Goal: Information Seeking & Learning: Learn about a topic

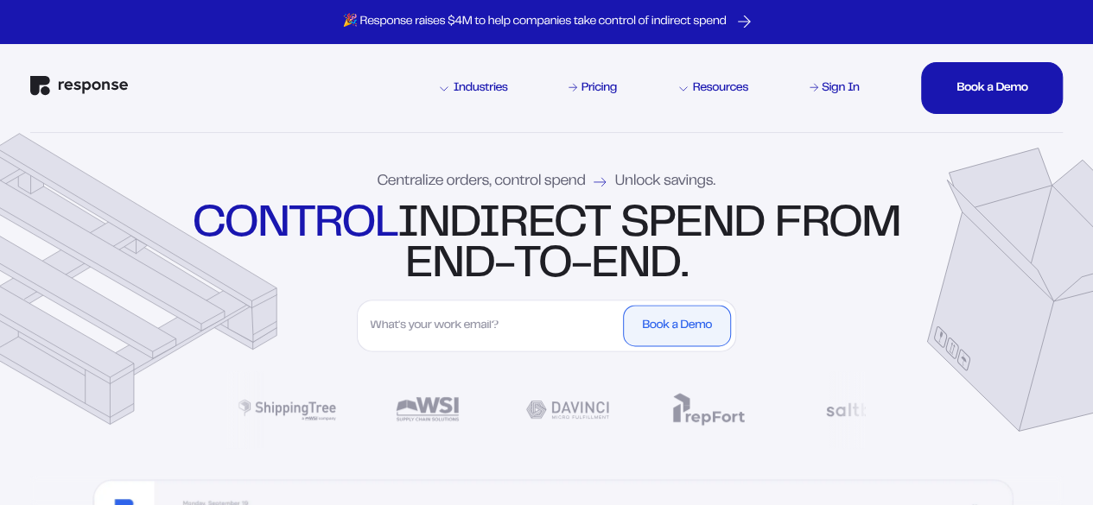
drag, startPoint x: 706, startPoint y: 407, endPoint x: 433, endPoint y: 141, distance: 381.2
click at [433, 141] on div "Centralize orders, control spend Unlock savings. control indirect spend from en…" at bounding box center [546, 305] width 1093 height 344
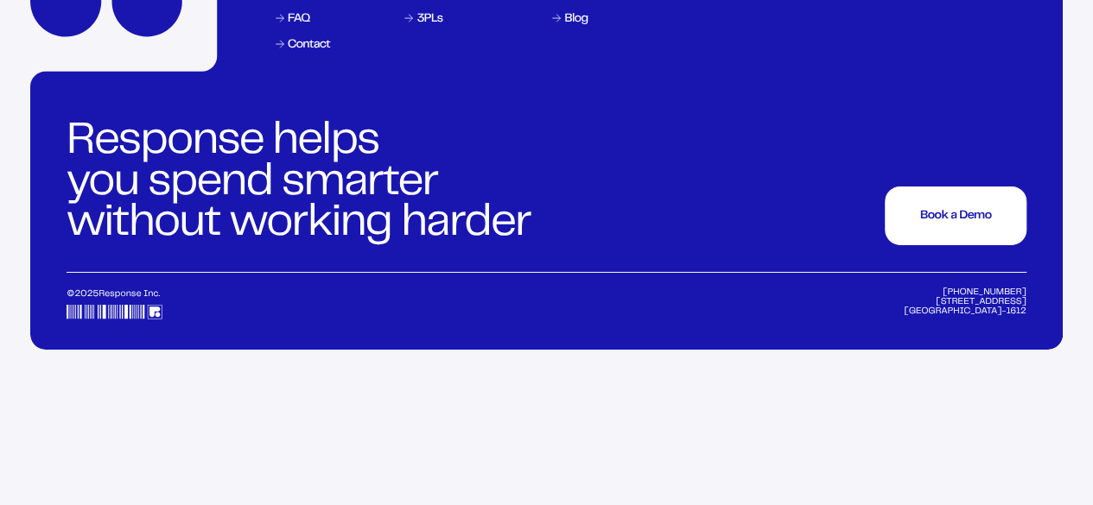
scroll to position [7503, 0]
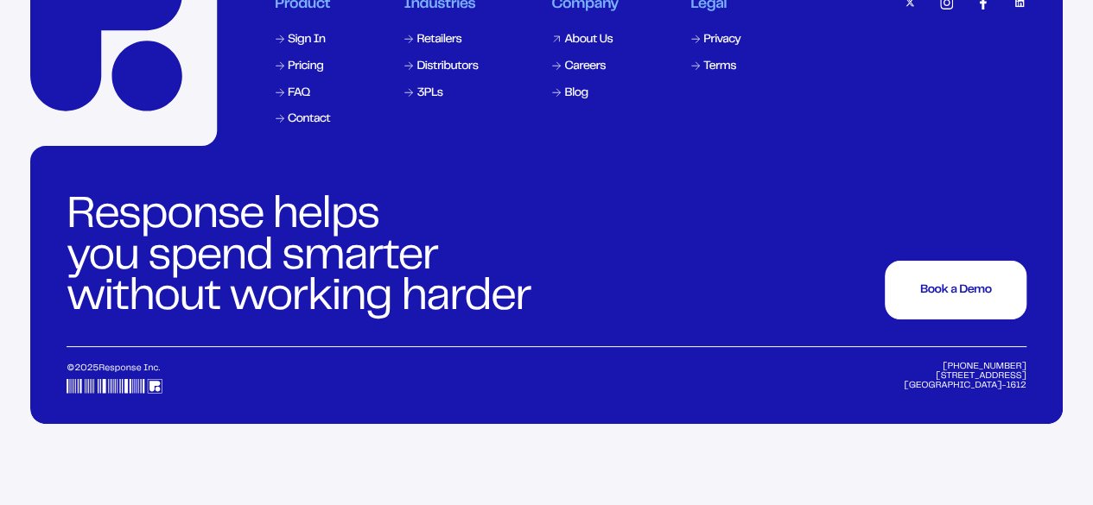
click at [588, 46] on div "About Us" at bounding box center [588, 40] width 48 height 12
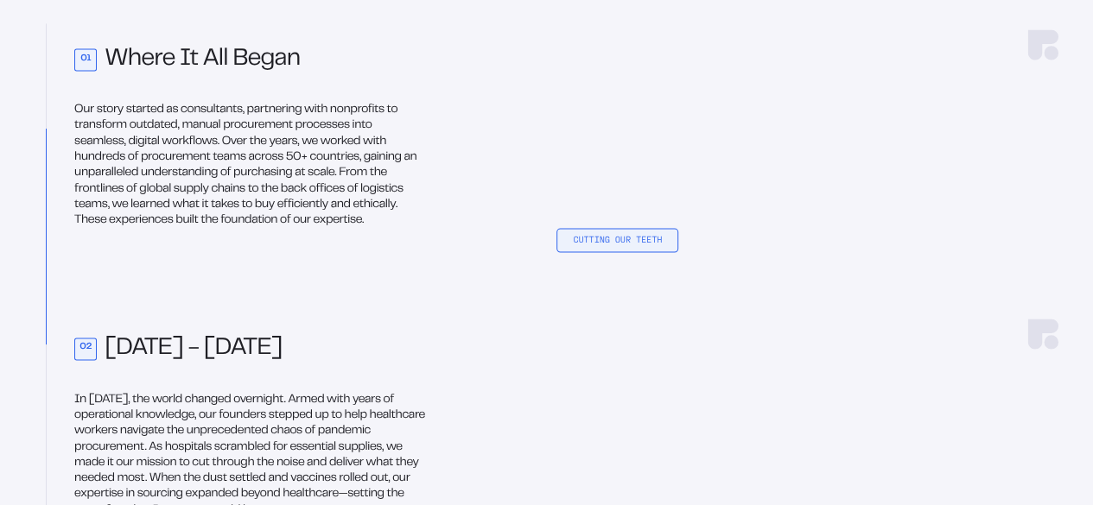
scroll to position [1468, 0]
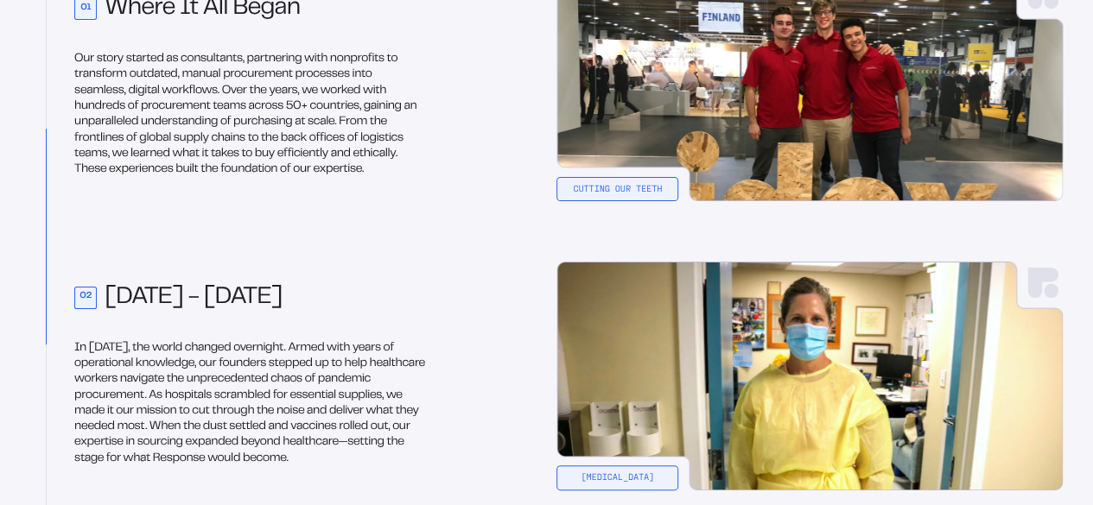
click at [254, 143] on p "Our story started as consultants, partnering with nonprofits to transform outda…" at bounding box center [249, 114] width 351 height 126
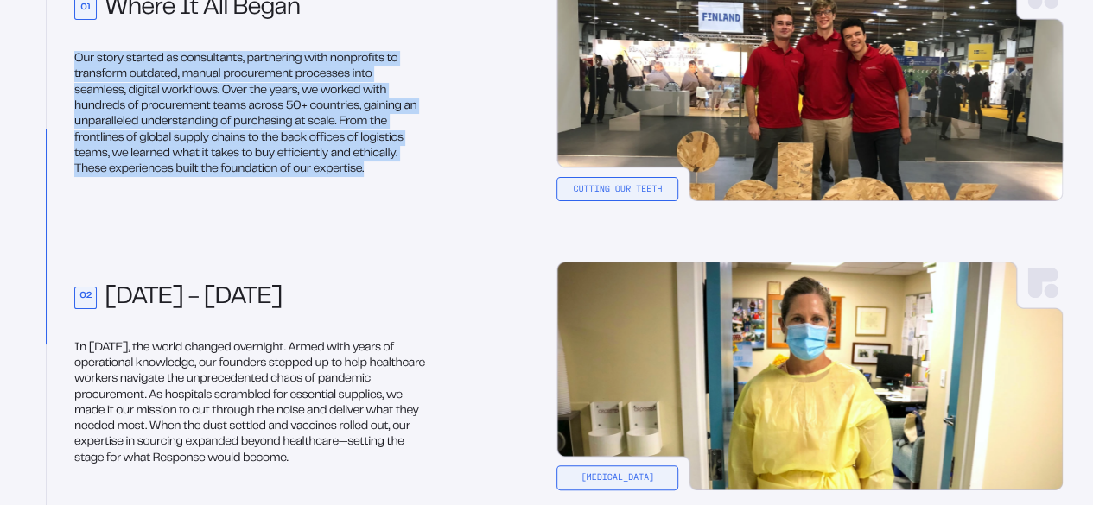
click at [254, 143] on p "Our story started as consultants, partnering with nonprofits to transform outda…" at bounding box center [249, 114] width 351 height 126
click at [92, 96] on p "Our story started as consultants, partnering with nonprofits to transform outda…" at bounding box center [249, 114] width 351 height 126
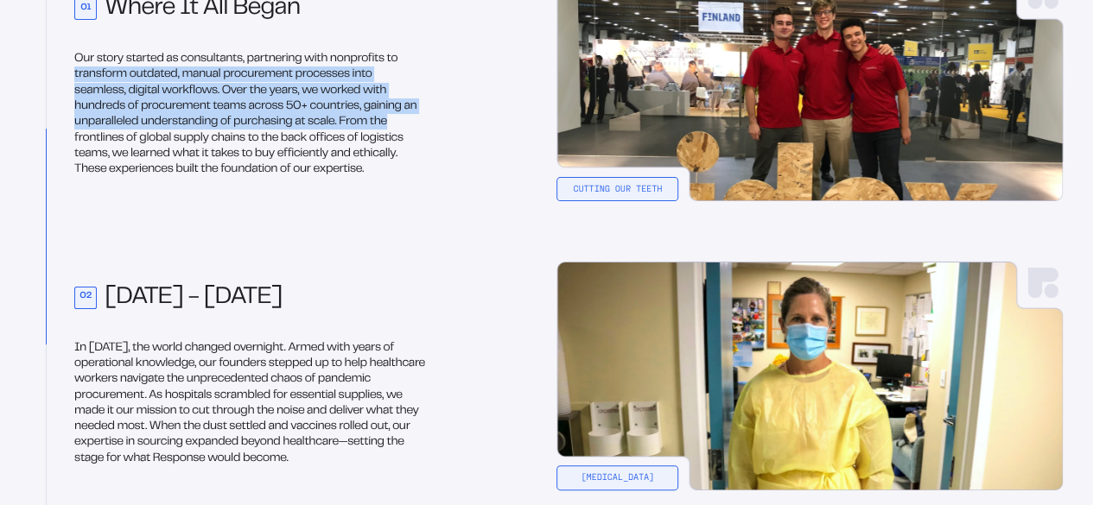
drag, startPoint x: 90, startPoint y: 92, endPoint x: 476, endPoint y: 257, distance: 420.2
click at [471, 198] on div "The Response Timeline Our Story 01 Where It All Began Our story started as cons…" at bounding box center [546, 422] width 1093 height 1413
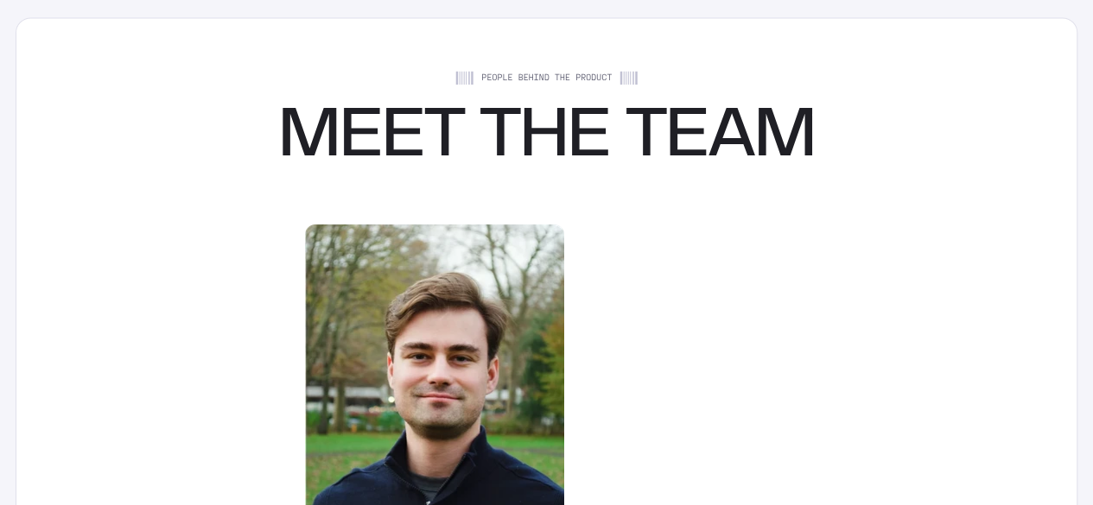
scroll to position [2937, 0]
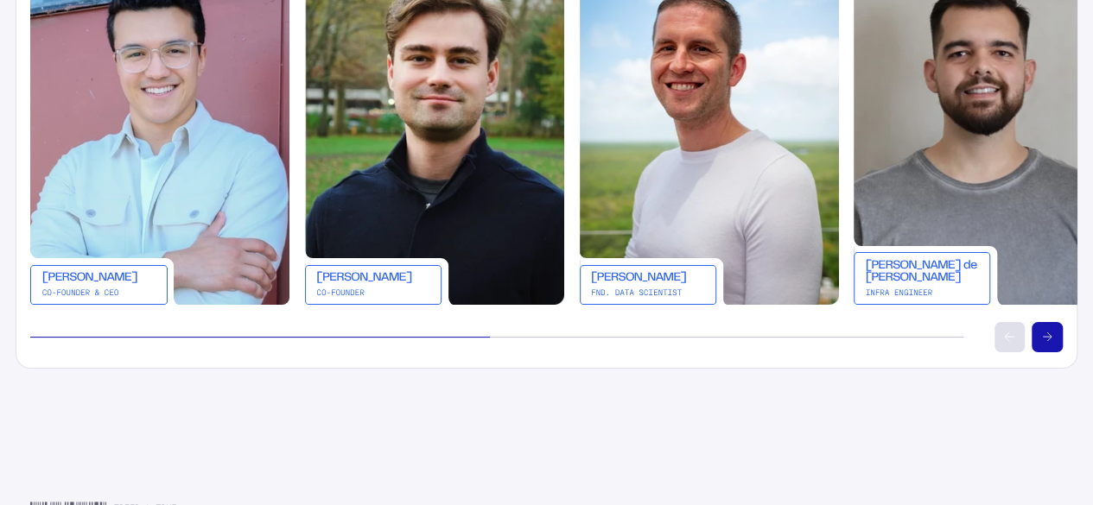
click at [1062, 352] on button "Scroll right" at bounding box center [1046, 337] width 30 height 30
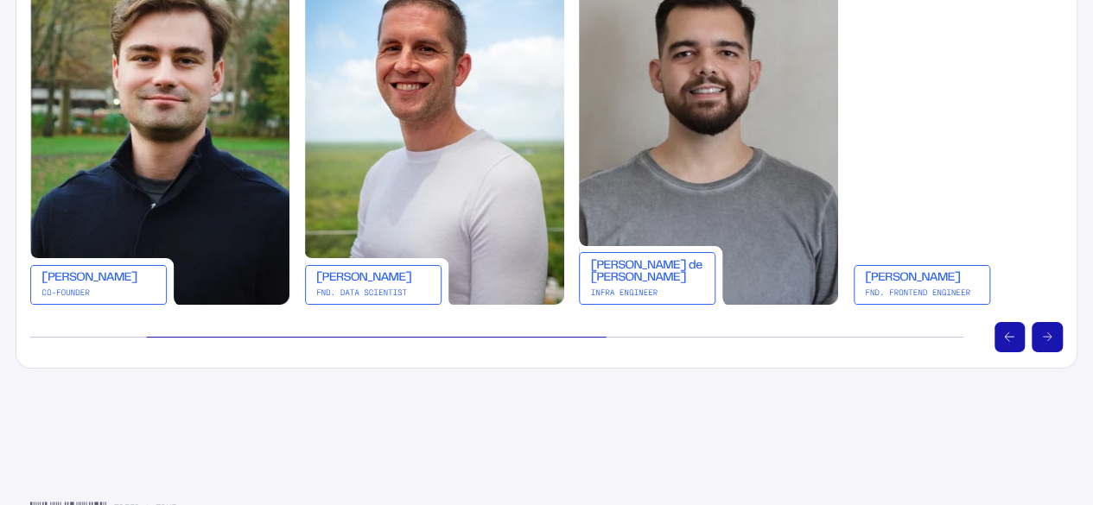
scroll to position [0, 275]
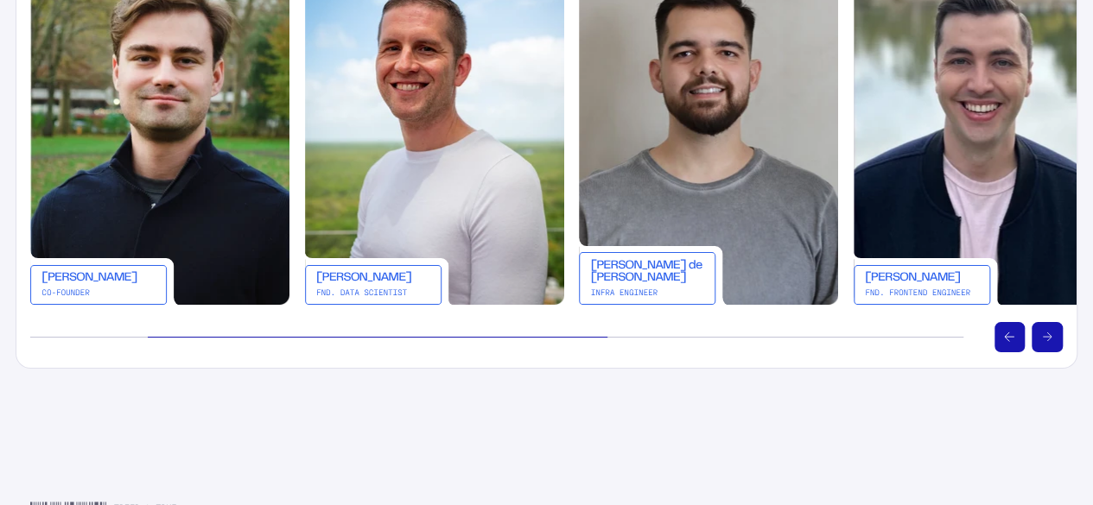
click at [1052, 342] on icon "Scroll right" at bounding box center [1048, 338] width 10 height 10
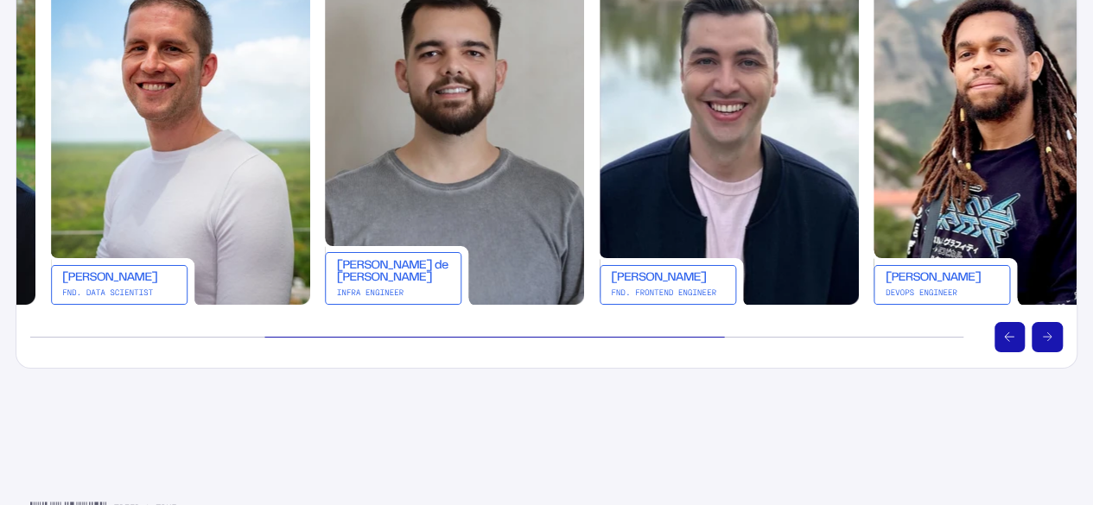
scroll to position [0, 549]
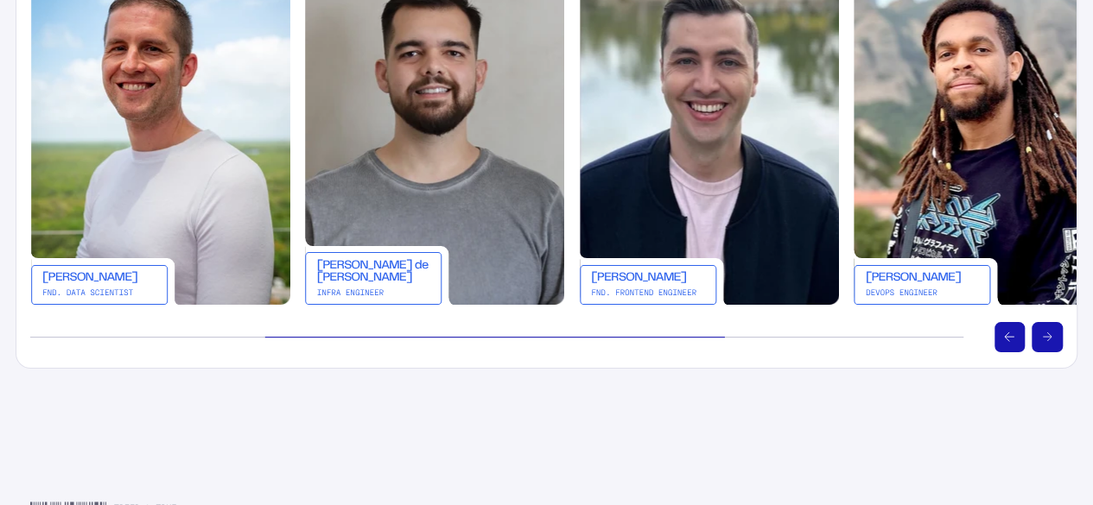
click at [1052, 342] on icon "Scroll right" at bounding box center [1048, 338] width 10 height 10
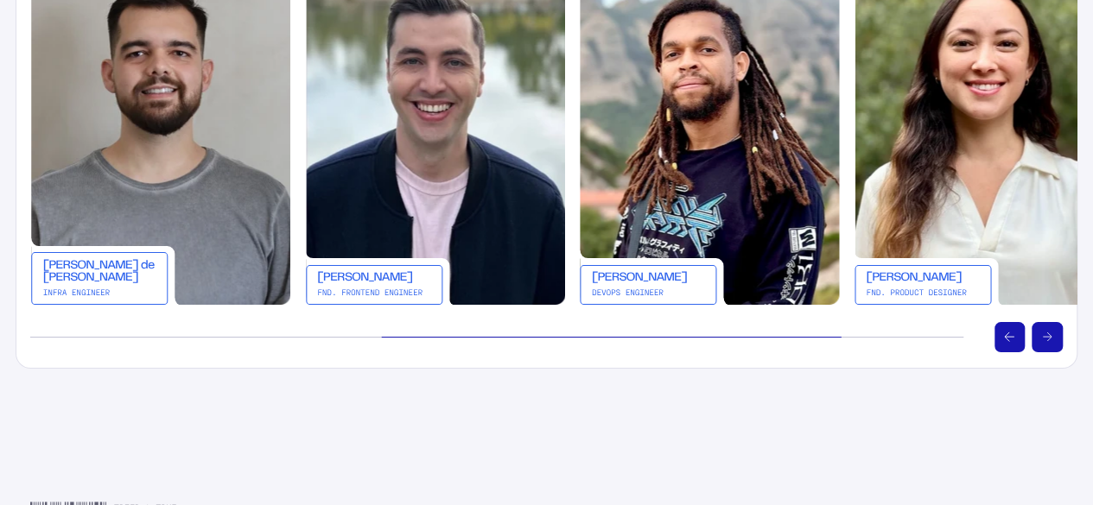
scroll to position [0, 823]
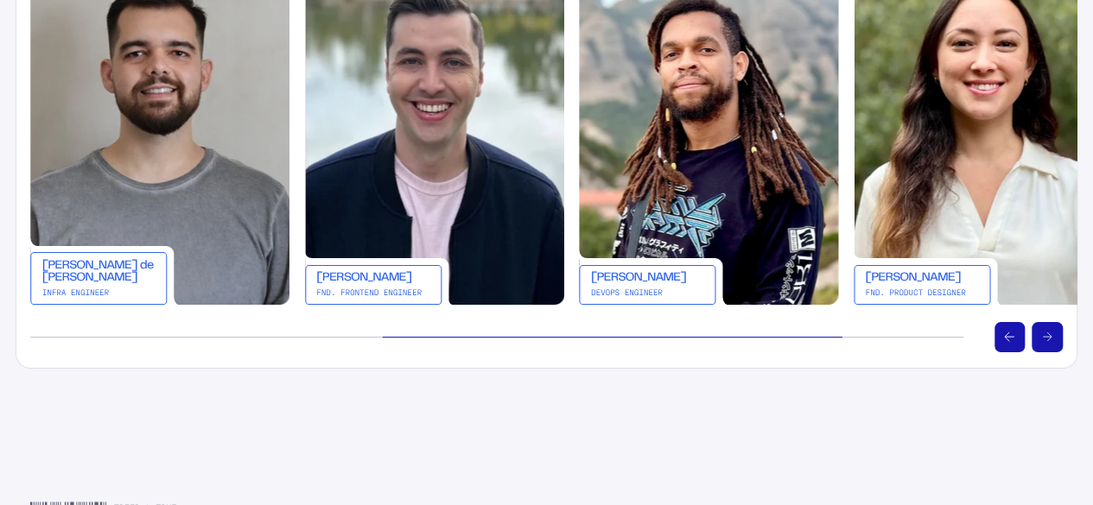
drag, startPoint x: 1059, startPoint y: 365, endPoint x: 1021, endPoint y: 402, distance: 52.5
click at [1051, 352] on button "Scroll right" at bounding box center [1046, 337] width 30 height 30
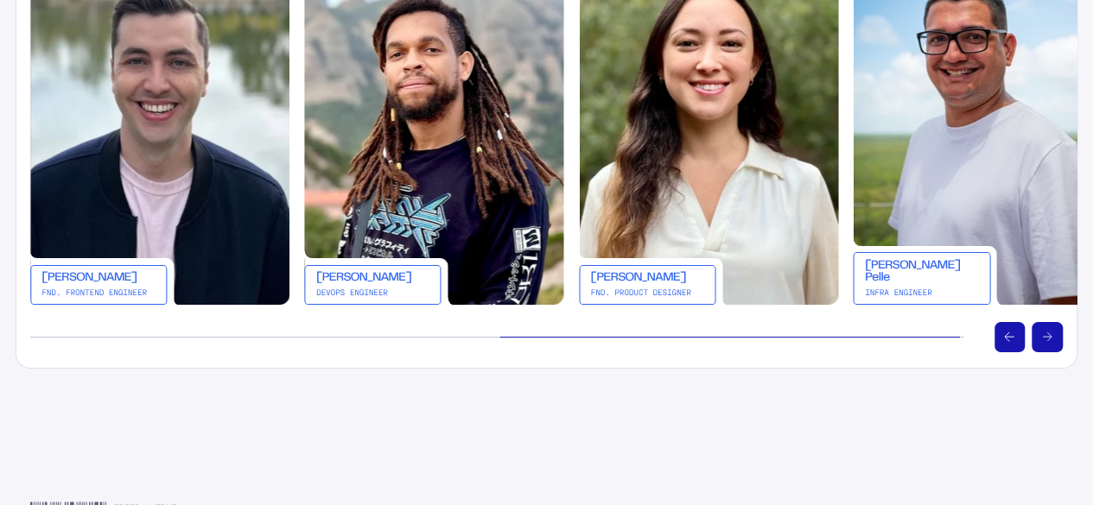
click at [1051, 352] on button "Scroll right" at bounding box center [1046, 337] width 30 height 30
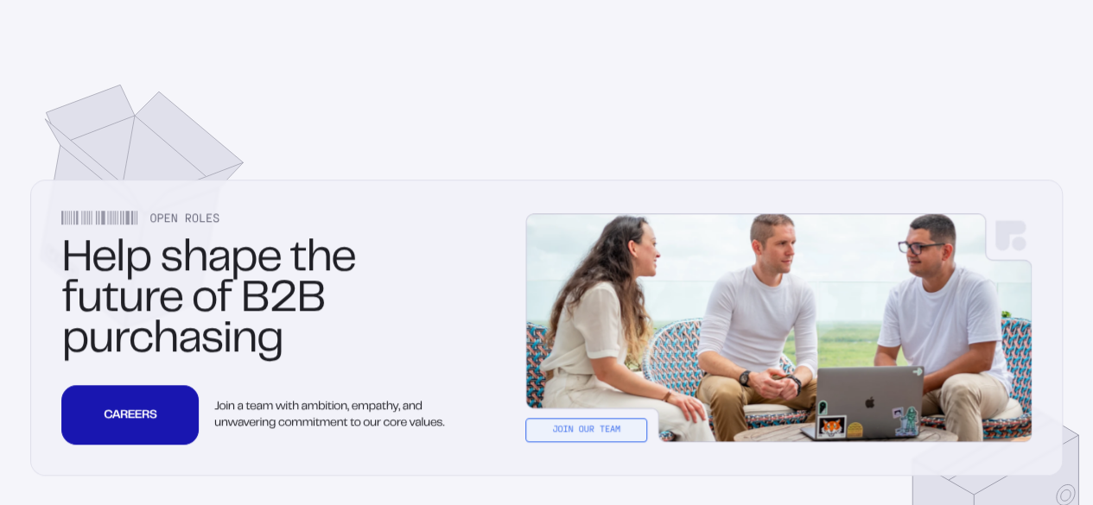
scroll to position [4751, 0]
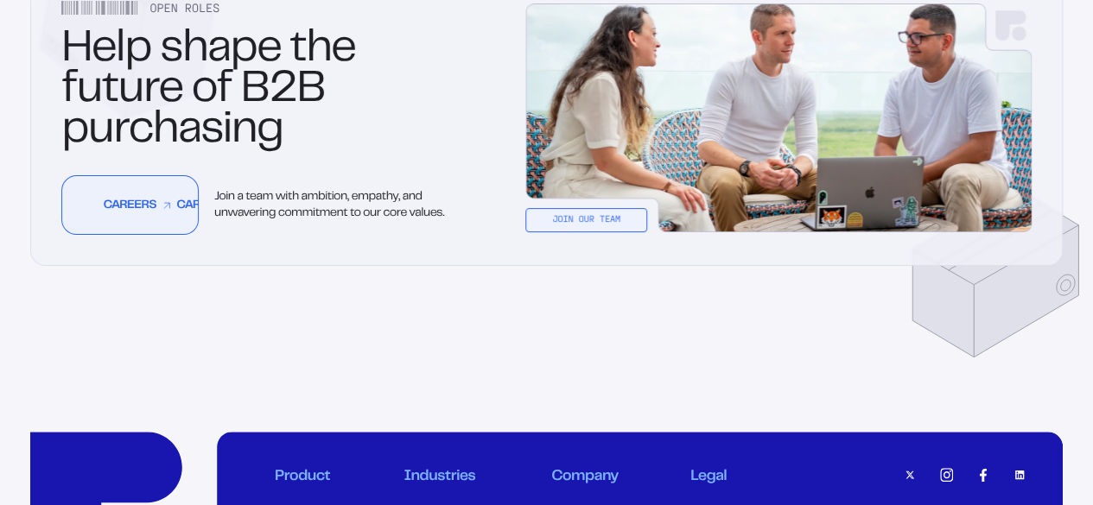
click at [161, 235] on link "CAREERS CAREERS CAREERS CAREERS CAREERS CAREERS CAREERS" at bounding box center [129, 205] width 137 height 60
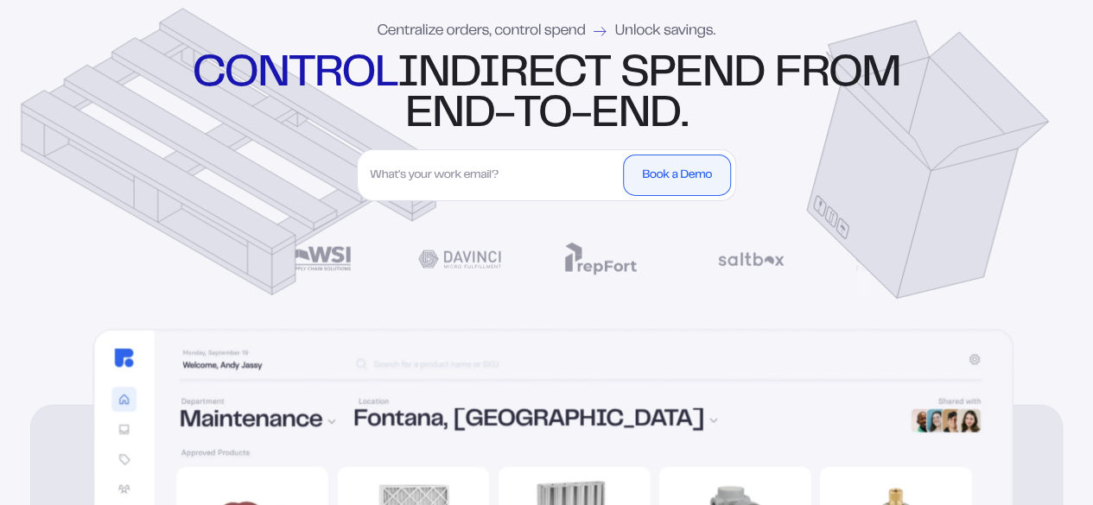
scroll to position [518, 0]
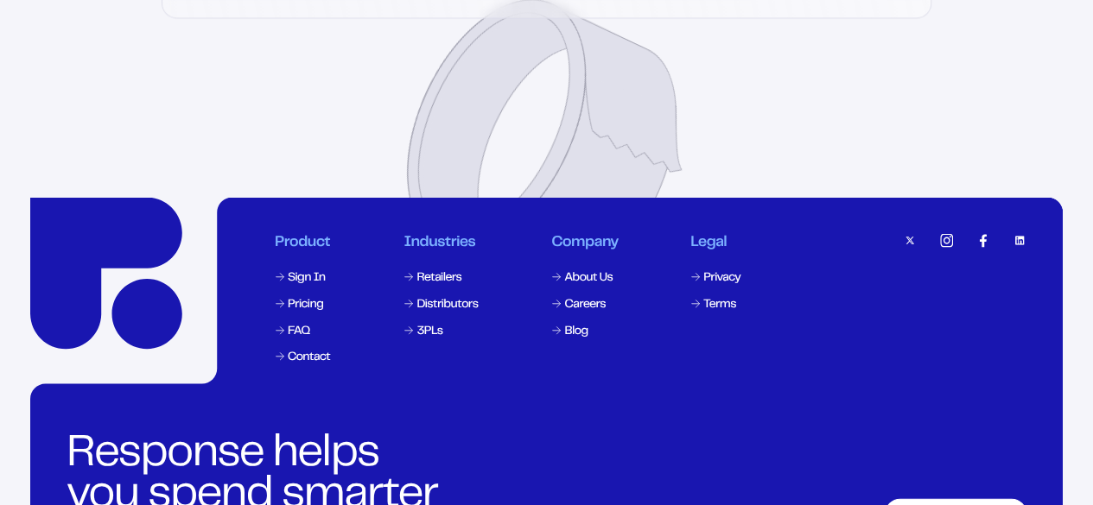
scroll to position [7304, 0]
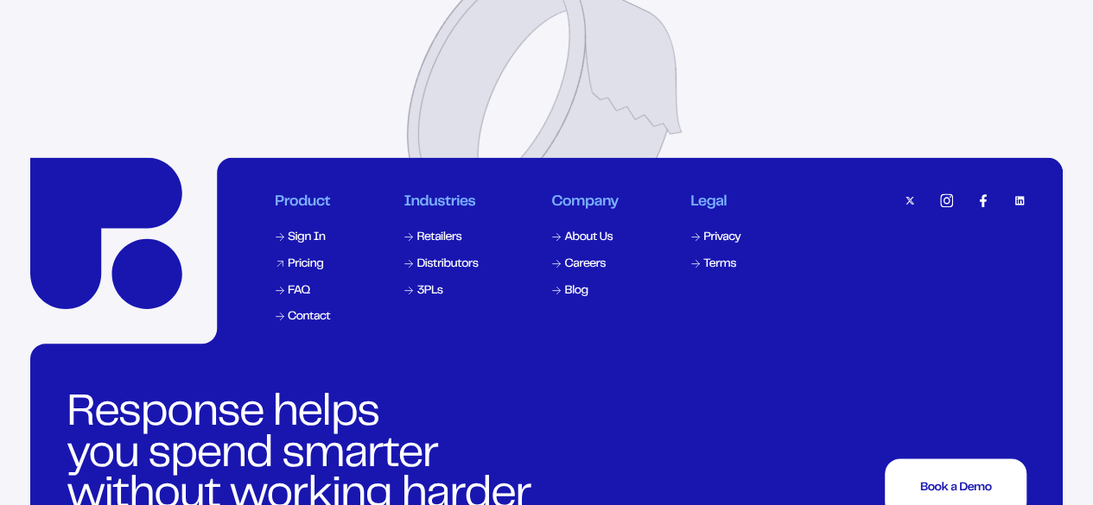
click at [321, 274] on link "Pricing" at bounding box center [303, 265] width 60 height 18
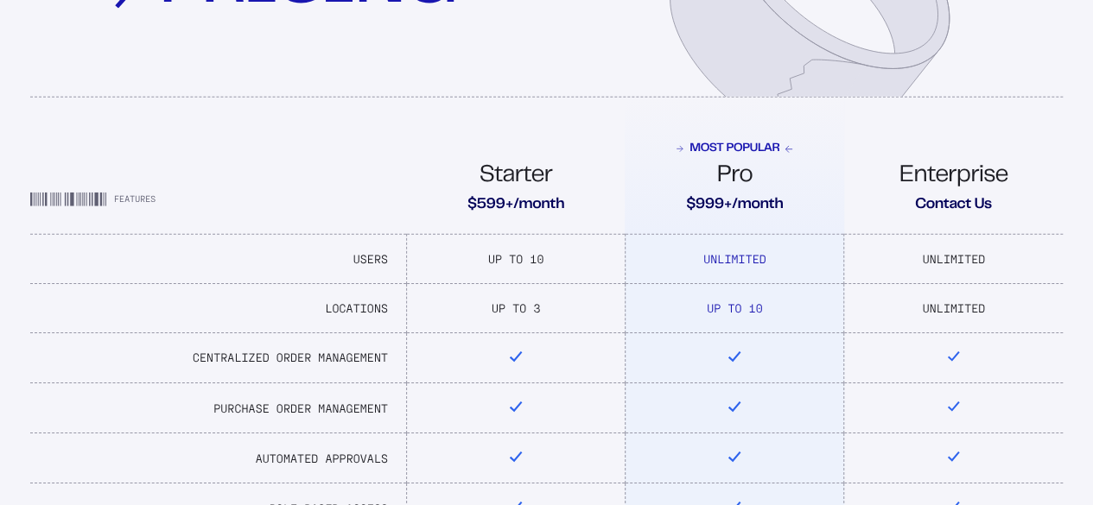
scroll to position [473, 0]
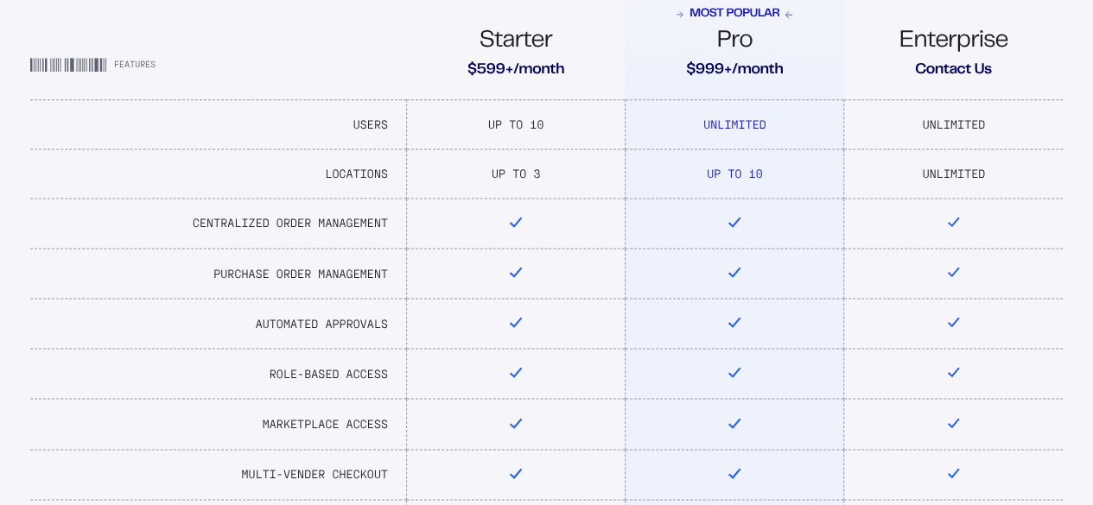
click at [517, 129] on td "Up To 10" at bounding box center [515, 123] width 219 height 49
click at [589, 188] on td "Up To 3" at bounding box center [515, 173] width 219 height 49
click at [367, 79] on div "Features" at bounding box center [218, 69] width 376 height 22
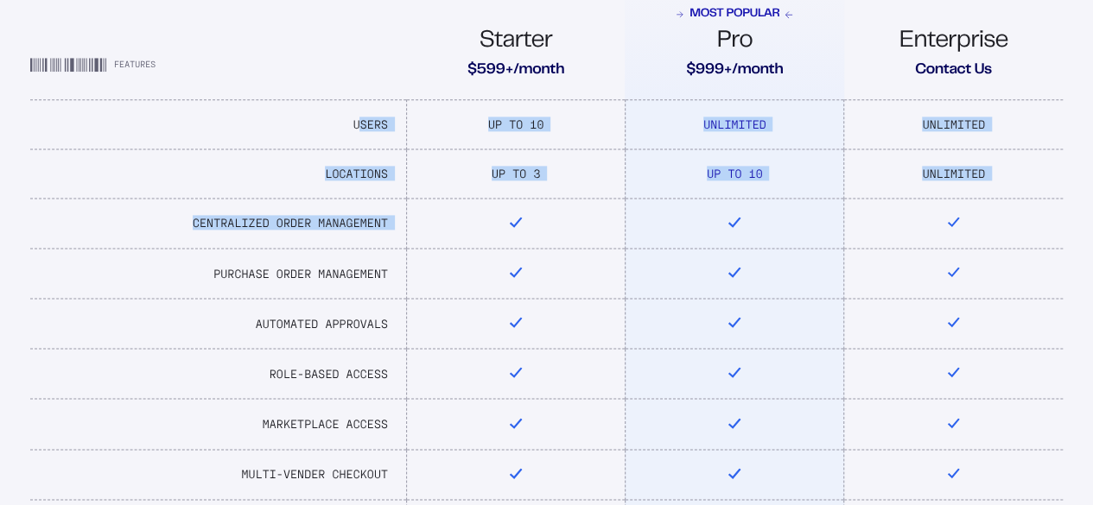
drag, startPoint x: 364, startPoint y: 125, endPoint x: 907, endPoint y: 215, distance: 550.7
click at [554, 196] on td "Up To 3" at bounding box center [515, 173] width 219 height 49
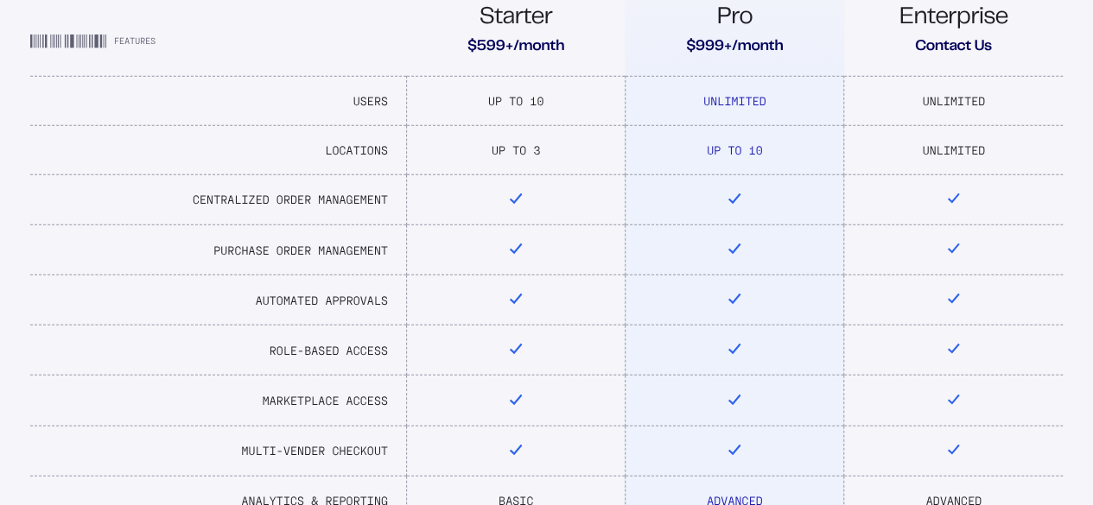
scroll to position [387, 0]
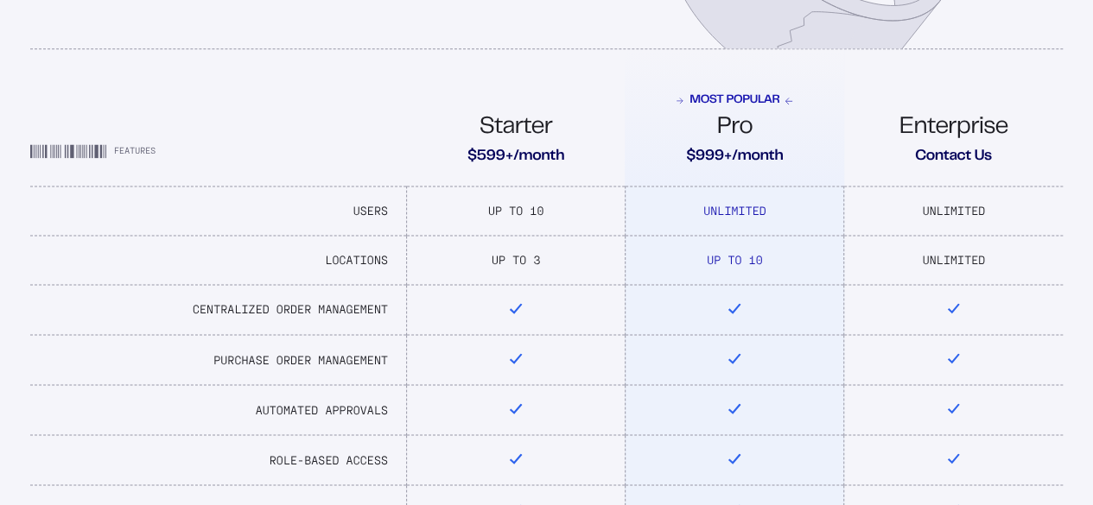
click at [802, 108] on div "Most Popular Pro $999+/month" at bounding box center [734, 129] width 219 height 73
click at [792, 103] on span "Most Popular" at bounding box center [734, 100] width 116 height 15
click at [487, 149] on div "Starter $599+/month" at bounding box center [515, 141] width 219 height 50
drag, startPoint x: 487, startPoint y: 149, endPoint x: 385, endPoint y: 153, distance: 102.0
click at [385, 153] on div "Features" at bounding box center [218, 155] width 376 height 22
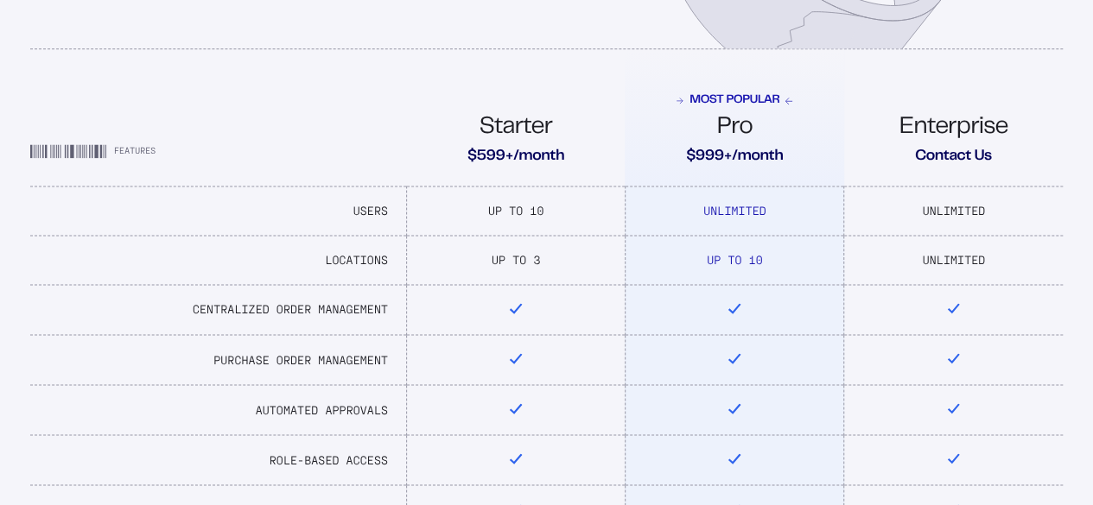
drag, startPoint x: 383, startPoint y: 155, endPoint x: 268, endPoint y: 48, distance: 156.5
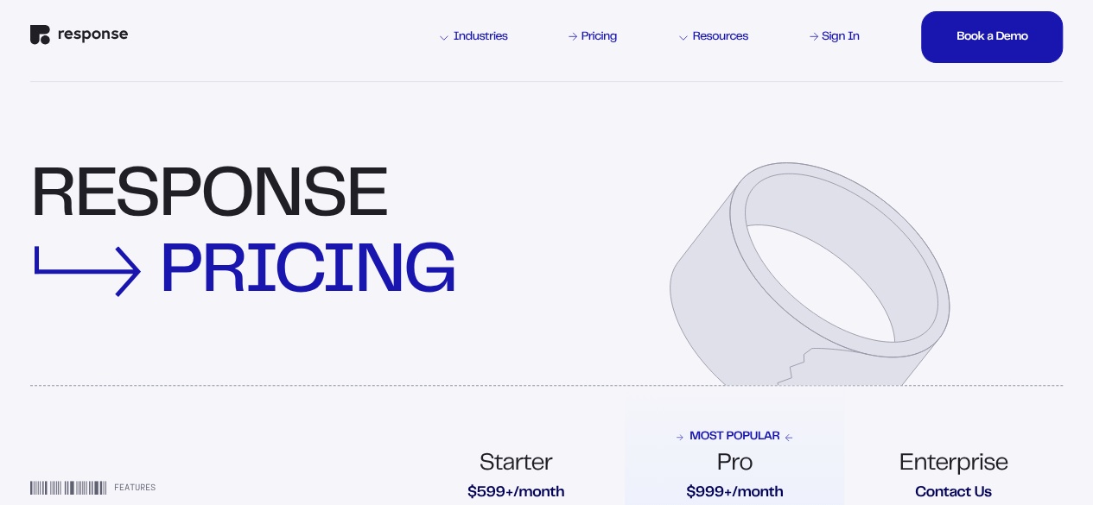
scroll to position [0, 0]
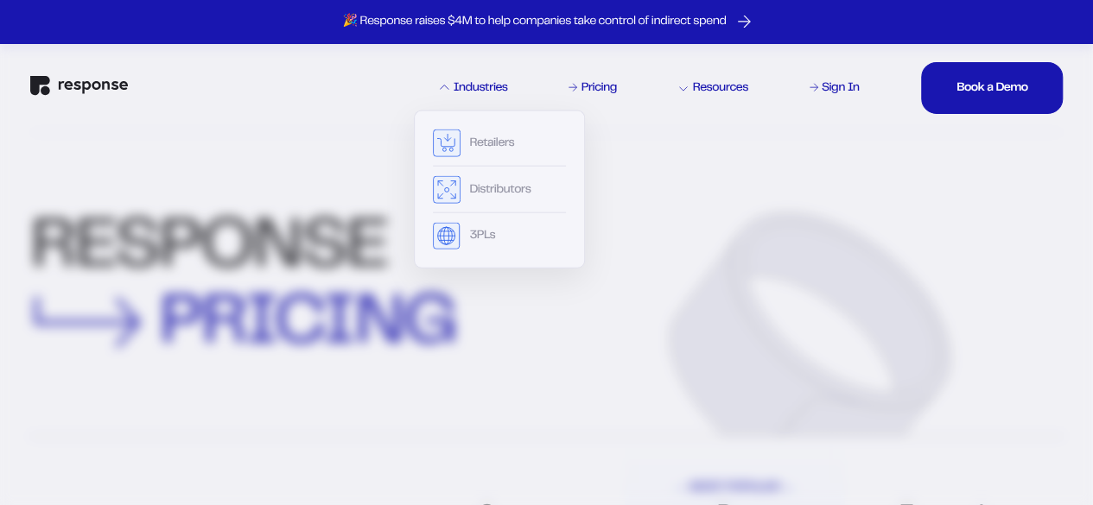
click at [447, 89] on icon at bounding box center [445, 89] width 10 height 10
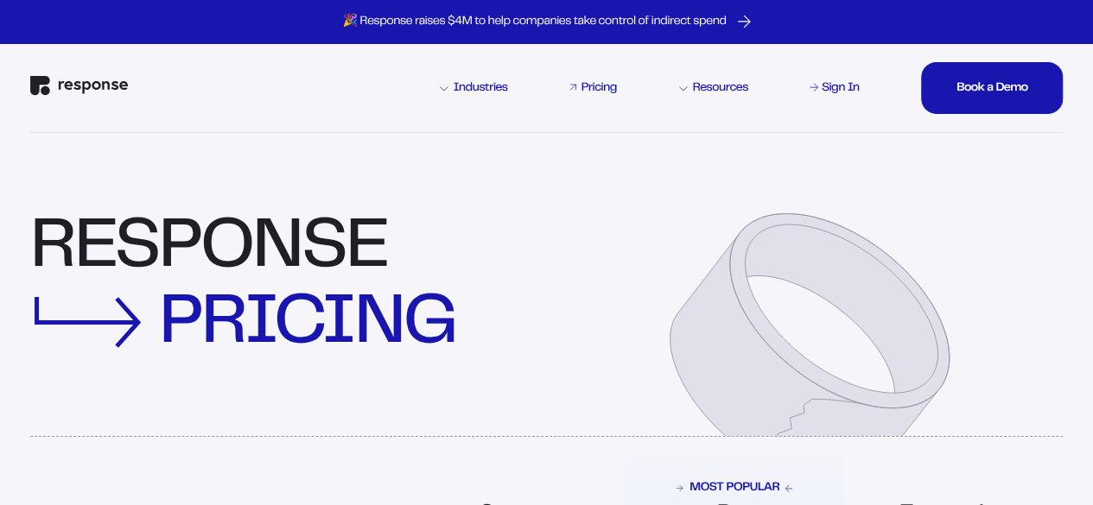
click at [582, 88] on div "Pricing" at bounding box center [597, 88] width 35 height 12
click at [396, 110] on div "Industries Pricing Resources Sign In Book a Demo Book a Demo Book a Demo Book a…" at bounding box center [546, 88] width 1032 height 88
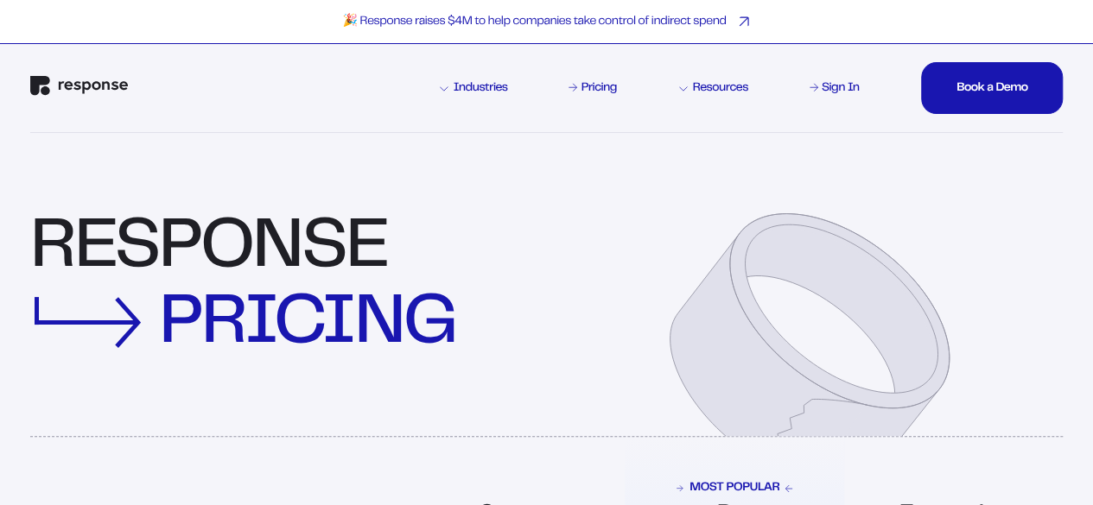
click at [473, 23] on p "🎉 Response raises $4M to help companies take control of indirect spend" at bounding box center [534, 22] width 384 height 16
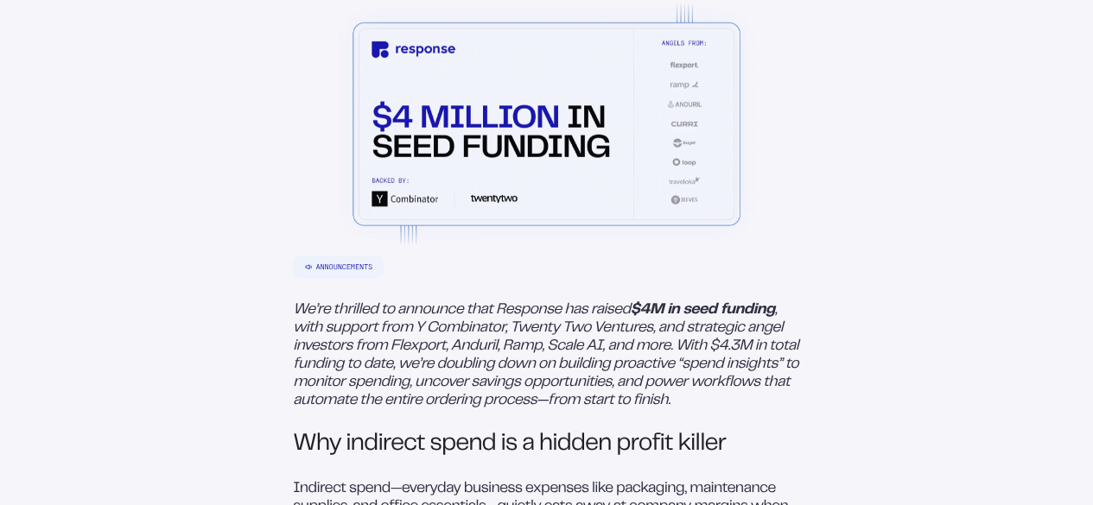
scroll to position [518, 0]
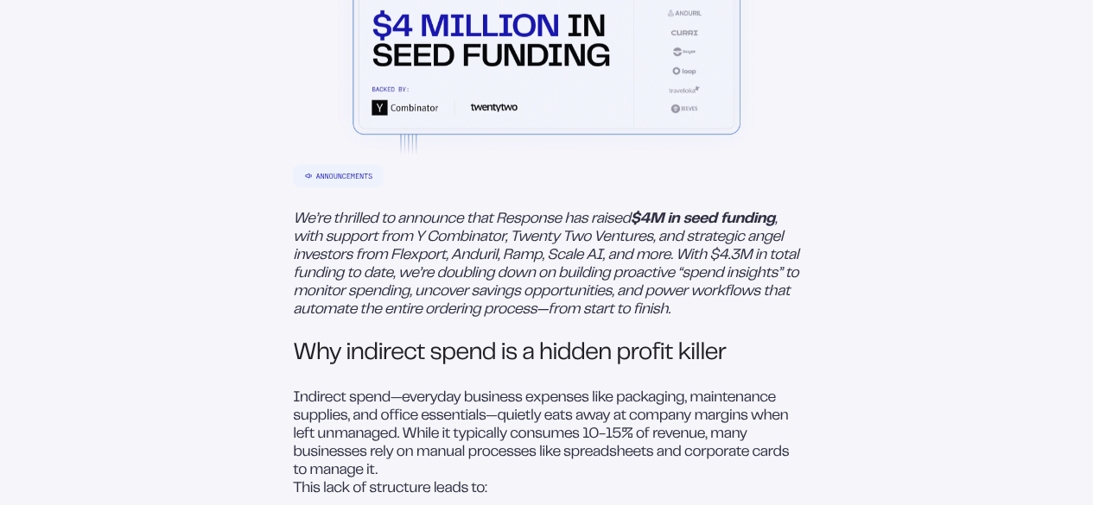
click at [509, 286] on em ", with support from Y Combinator, Twenty Two Ventures, and strategic angel inve…" at bounding box center [547, 264] width 508 height 105
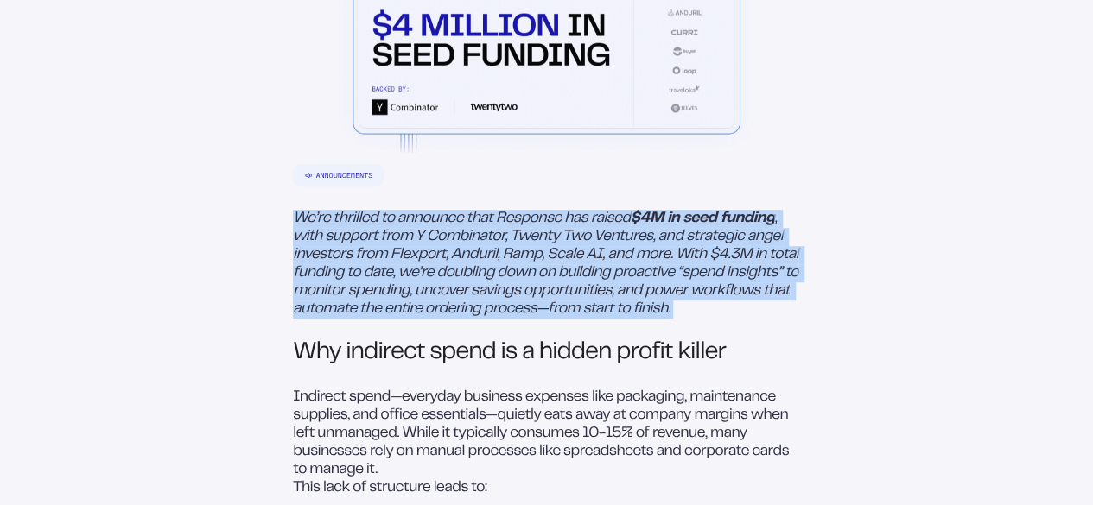
click at [509, 286] on em ", with support from Y Combinator, Twenty Two Ventures, and strategic angel inve…" at bounding box center [547, 264] width 508 height 105
click at [506, 286] on em ", with support from Y Combinator, Twenty Two Ventures, and strategic angel inve…" at bounding box center [547, 264] width 508 height 105
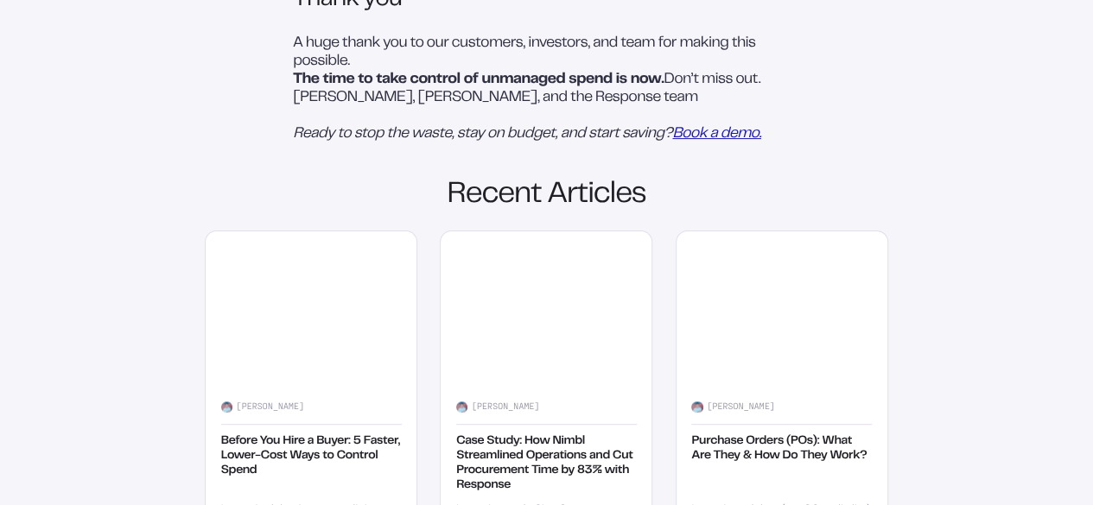
scroll to position [2332, 0]
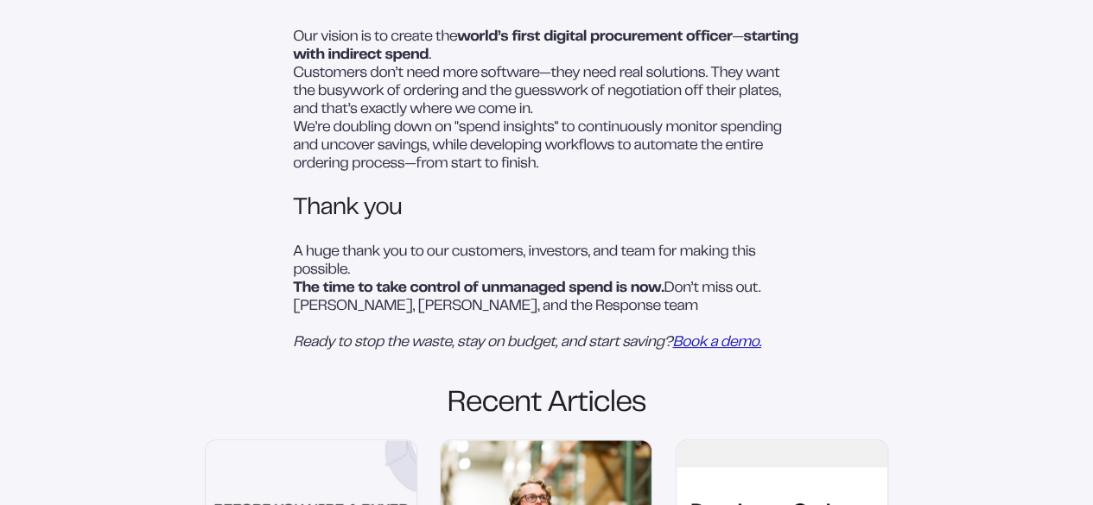
click at [406, 65] on p "Our vision is to create the world’s first digital procurement officer — startin…" at bounding box center [546, 47] width 507 height 36
click at [433, 65] on p "Our vision is to create the world’s first digital procurement officer — startin…" at bounding box center [546, 47] width 507 height 36
click at [466, 44] on strong "world’s first digital procurement officer" at bounding box center [594, 37] width 275 height 14
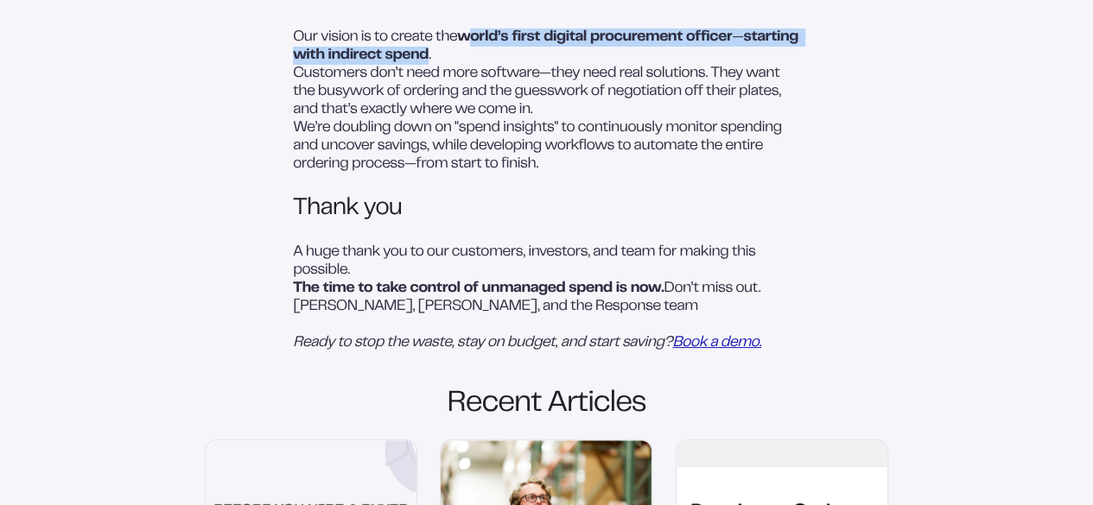
drag, startPoint x: 460, startPoint y: 151, endPoint x: 484, endPoint y: 177, distance: 35.4
click at [484, 65] on p "Our vision is to create the world’s first digital procurement officer — startin…" at bounding box center [546, 47] width 507 height 36
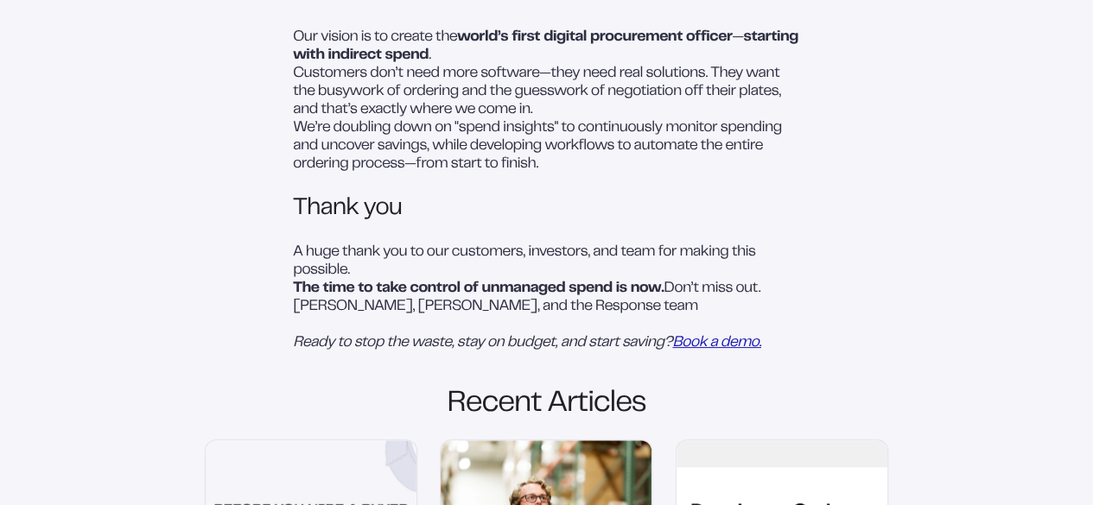
click at [483, 119] on p "Customers don’t need more software—they need real solutions. They want the busy…" at bounding box center [546, 92] width 507 height 54
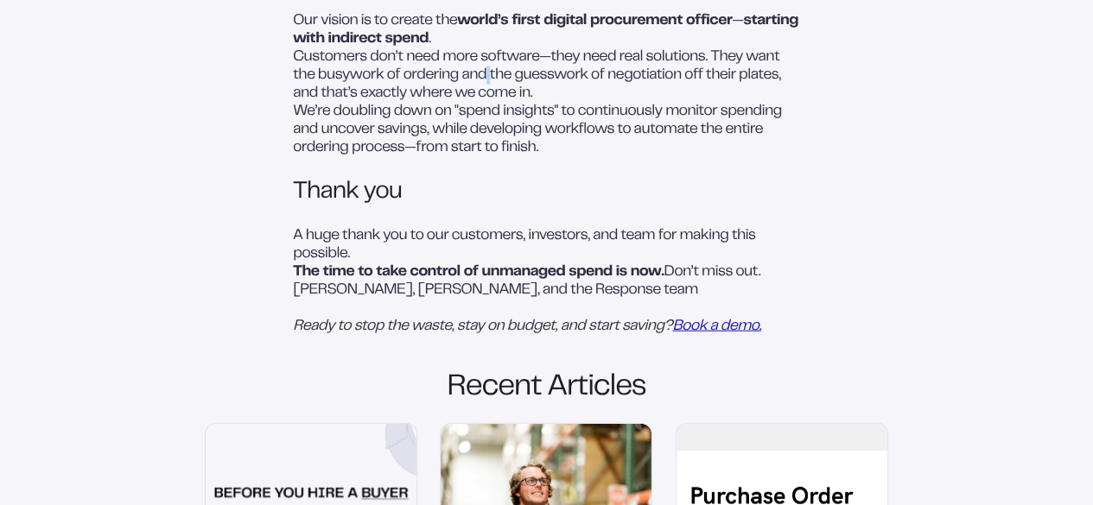
scroll to position [2678, 0]
